Goal: Task Accomplishment & Management: Complete application form

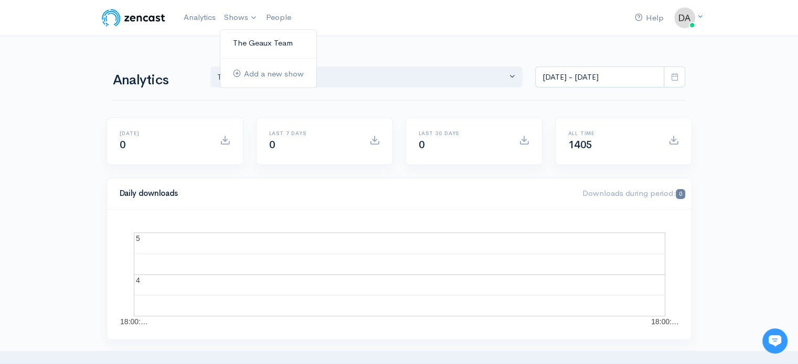
click at [258, 45] on link "The Geaux Team" at bounding box center [268, 43] width 96 height 18
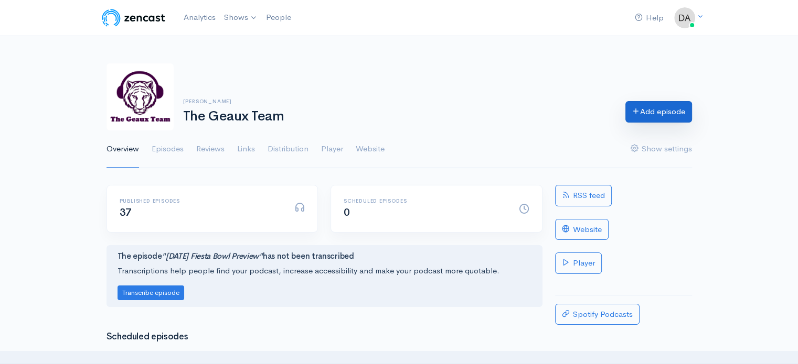
click at [647, 107] on link "Add episode" at bounding box center [658, 112] width 67 height 22
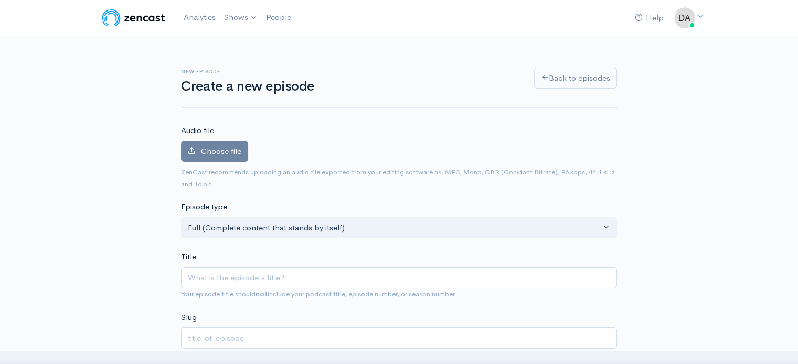
type input "M"
type input "m"
type input "Mo"
type input "mo"
type input "Mon"
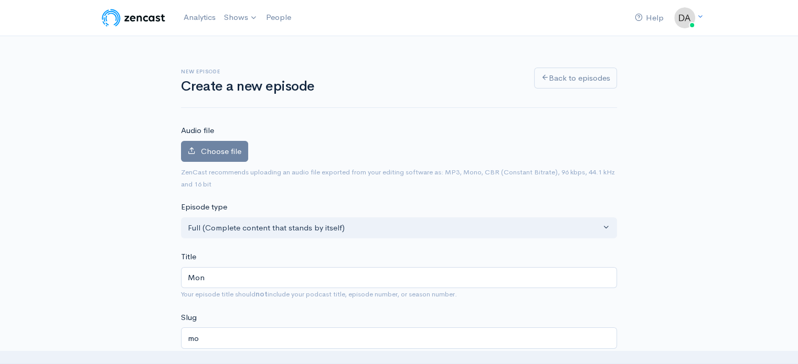
type input "mon"
type input "Mond"
type input "mond"
type input "[PERSON_NAME]"
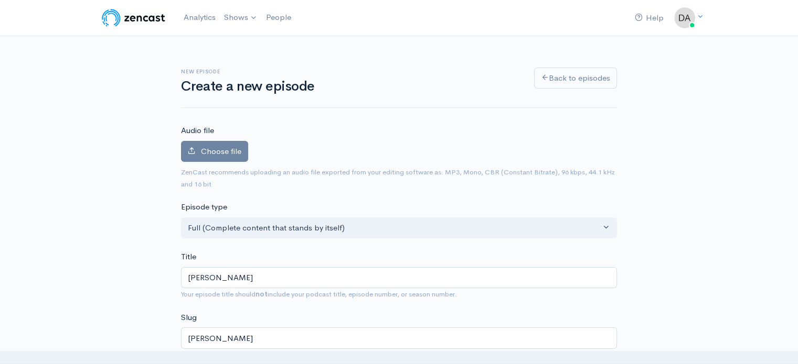
type input "[DATE]"
type input "[DATE] A"
type input "[DATE]-a"
type input "[DATE] Au"
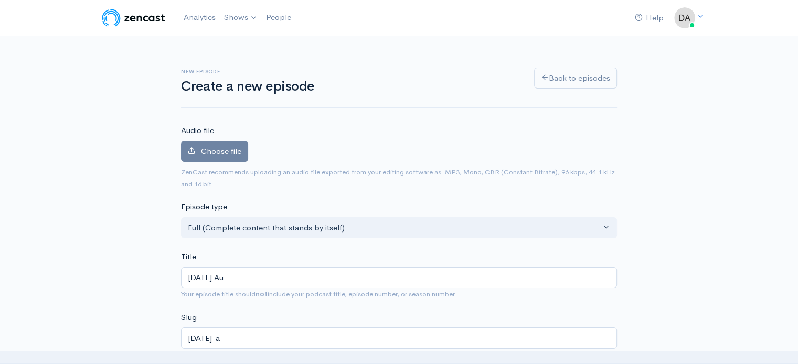
type input "[DATE]-au"
type input "[DATE] Aug"
type input "[DATE]-aug"
type input "[DATE] Augu"
type input "[DATE]-augu"
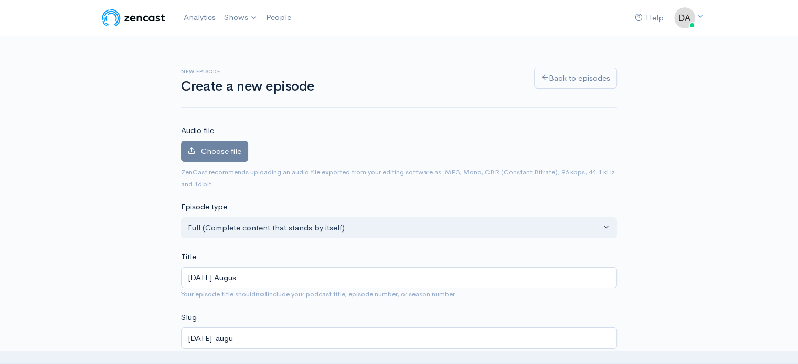
type input "[DATE] August"
type input "[DATE]-august"
type input "[DATE]"
type input "[DATE]-august-1"
type input "[DATE]"
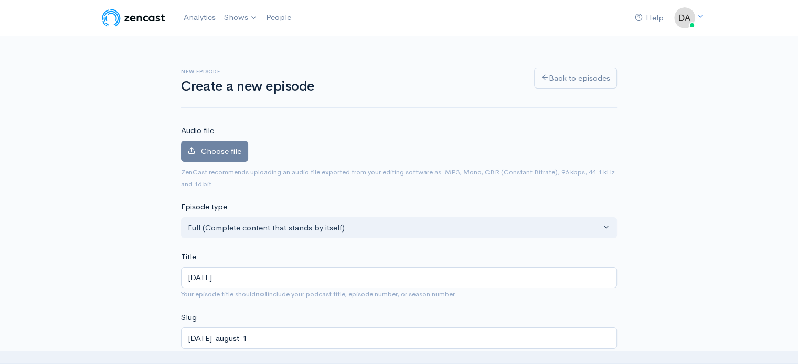
type input "[DATE]-august-11"
type input "[DATE], 2"
type input "[DATE]-august-11-2"
type input "[DATE]"
type input "[DATE]-[DATE]"
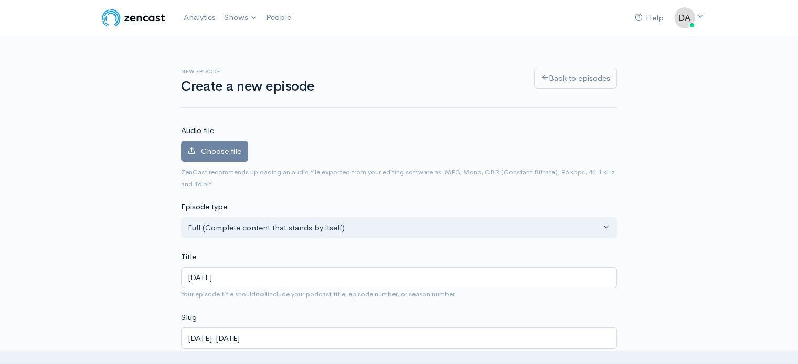
type input "[DATE], 202"
type input "[DATE]-[DATE]"
type input "[DATE]"
type input "[DATE]-[DATE]"
type input "[DATE]"
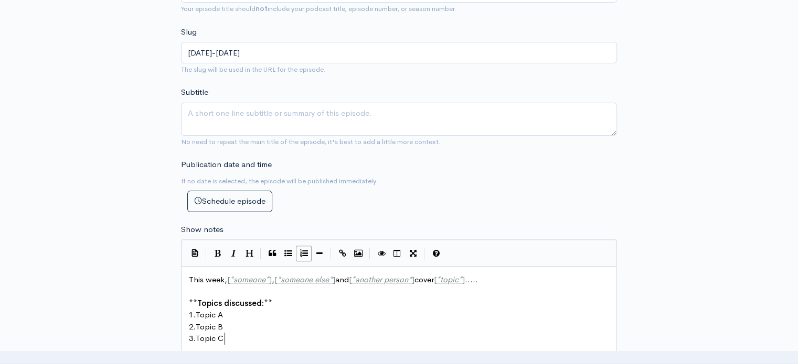
scroll to position [4, 0]
type textarea "This week, [*someone*], [*someone else*] and [*another person*] cover [*topic*]…"
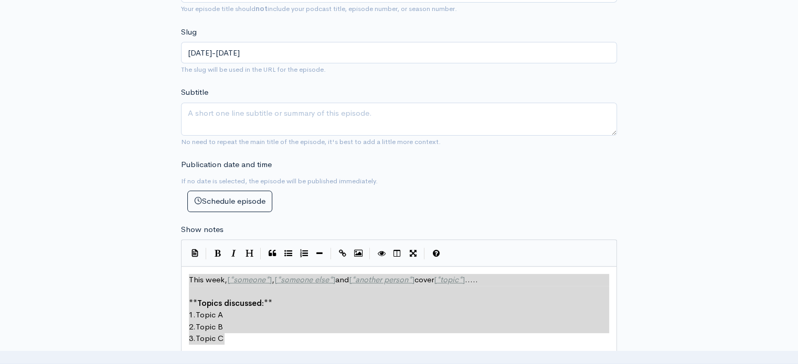
drag, startPoint x: 261, startPoint y: 336, endPoint x: 97, endPoint y: 178, distance: 227.4
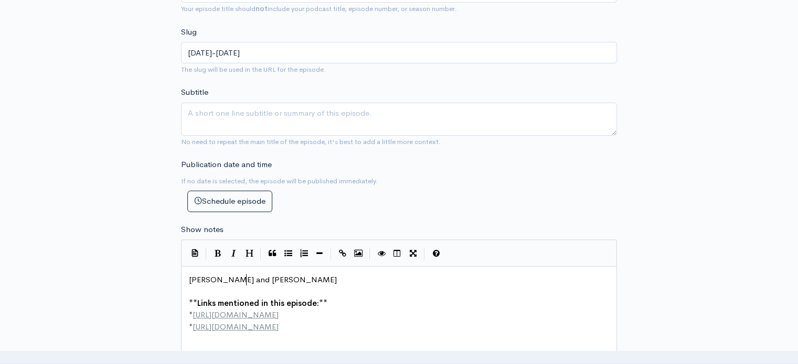
scroll to position [4, 58]
type textarea "[PERSON_NAME] and [PERSON_NAME]"
type textarea "e"
type textarea "iew LSU's 2025 A"
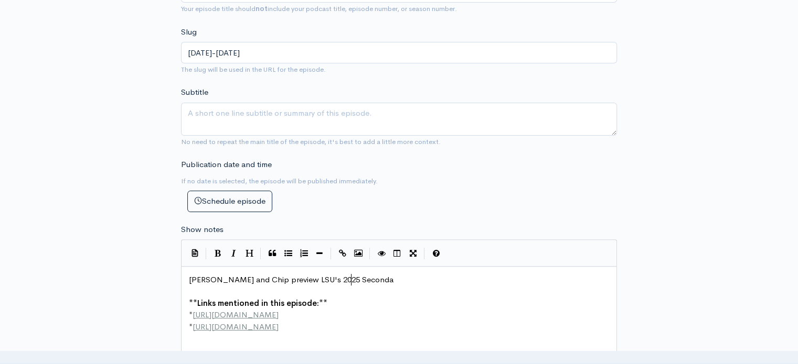
type textarea "Secondary"
type textarea "**Links mentioned in this episode:** * [URL][DOMAIN_NAME] * [URL][DOMAIN_NAME] …"
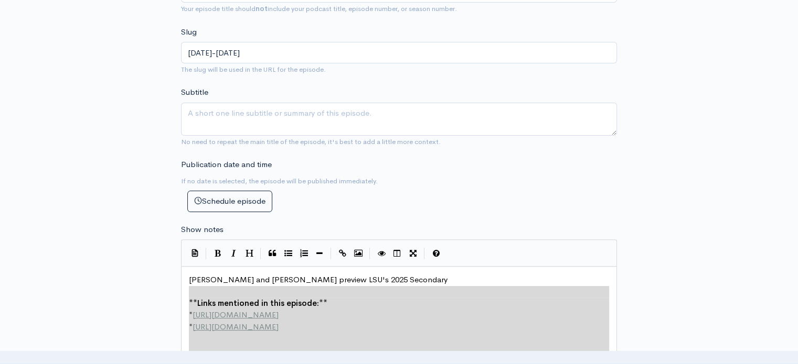
scroll to position [306, 0]
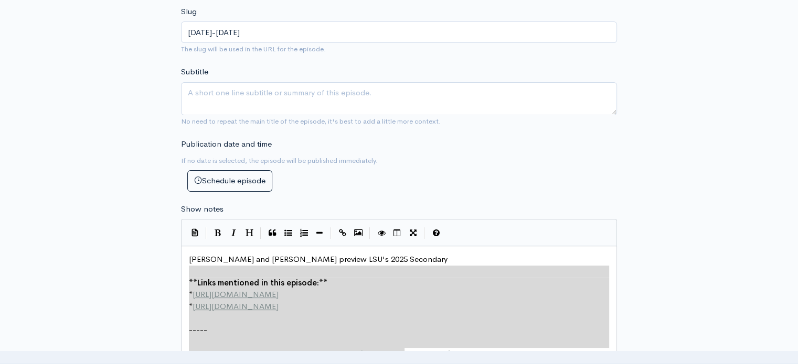
drag, startPoint x: 193, startPoint y: 287, endPoint x: 396, endPoint y: 384, distance: 225.4
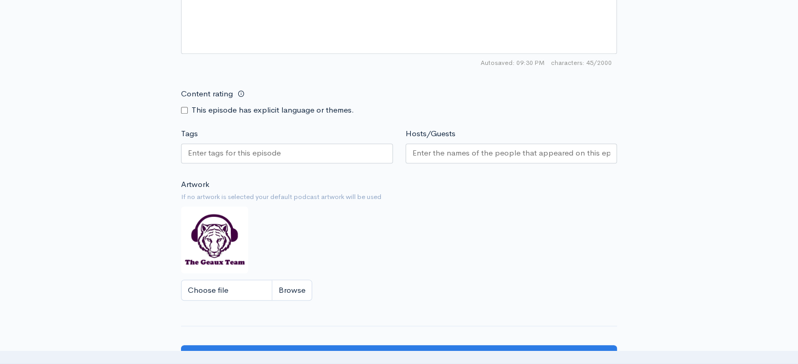
scroll to position [664, 0]
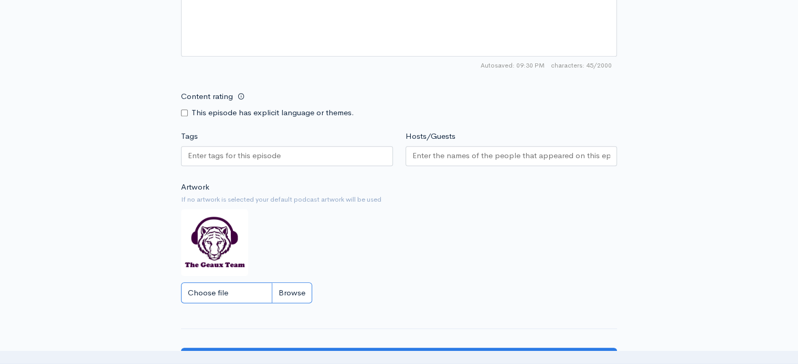
click at [296, 293] on input "Choose file" at bounding box center [246, 294] width 131 height 22
click at [468, 157] on input "Hosts/Guests" at bounding box center [511, 156] width 198 height 12
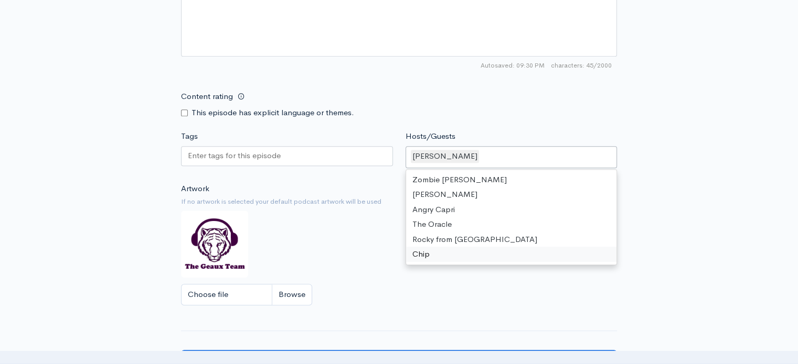
click at [420, 261] on div "Zombie [PERSON_NAME] Angry Capri The Oracle Rocky from St. Rose Chip" at bounding box center [511, 217] width 211 height 95
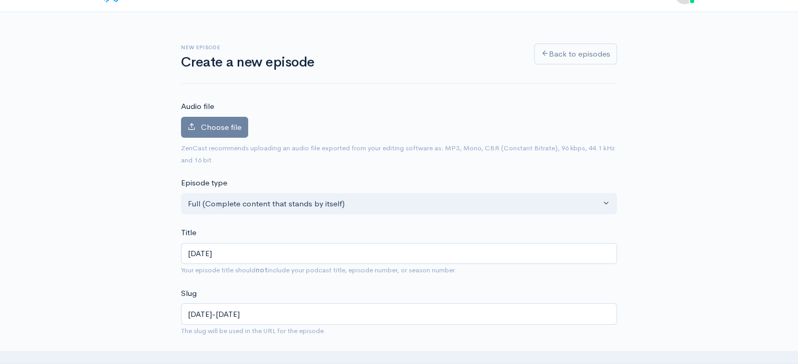
scroll to position [0, 0]
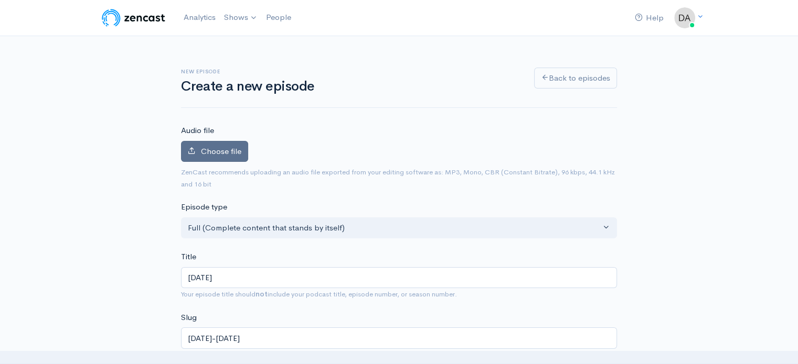
click at [202, 151] on span "Choose file" at bounding box center [221, 151] width 40 height 10
click at [0, 0] on input "Choose file" at bounding box center [0, 0] width 0 height 0
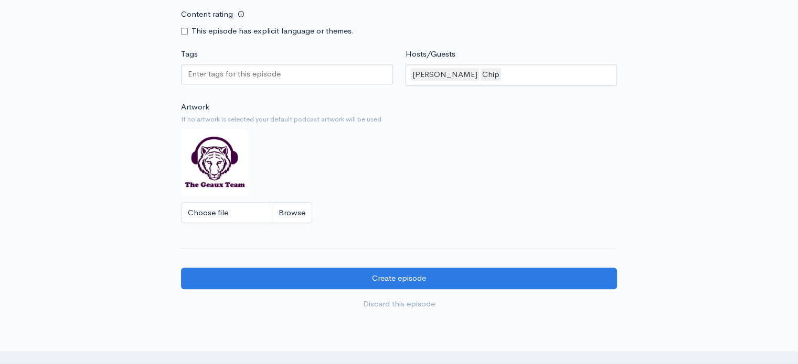
scroll to position [817, 0]
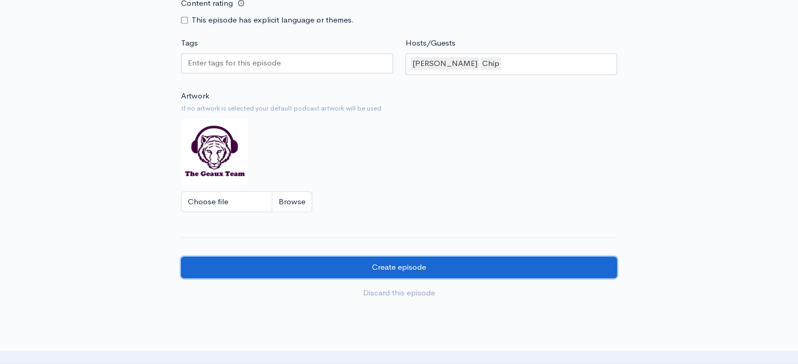
click at [416, 267] on input "Create episode" at bounding box center [399, 268] width 436 height 22
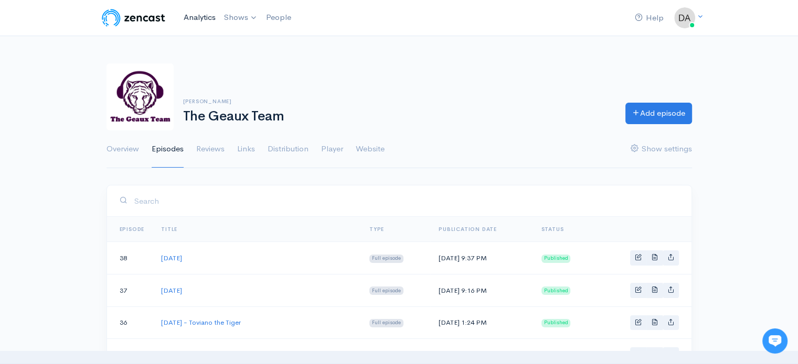
click at [205, 9] on link "Analytics" at bounding box center [199, 17] width 40 height 23
